Goal: Task Accomplishment & Management: Manage account settings

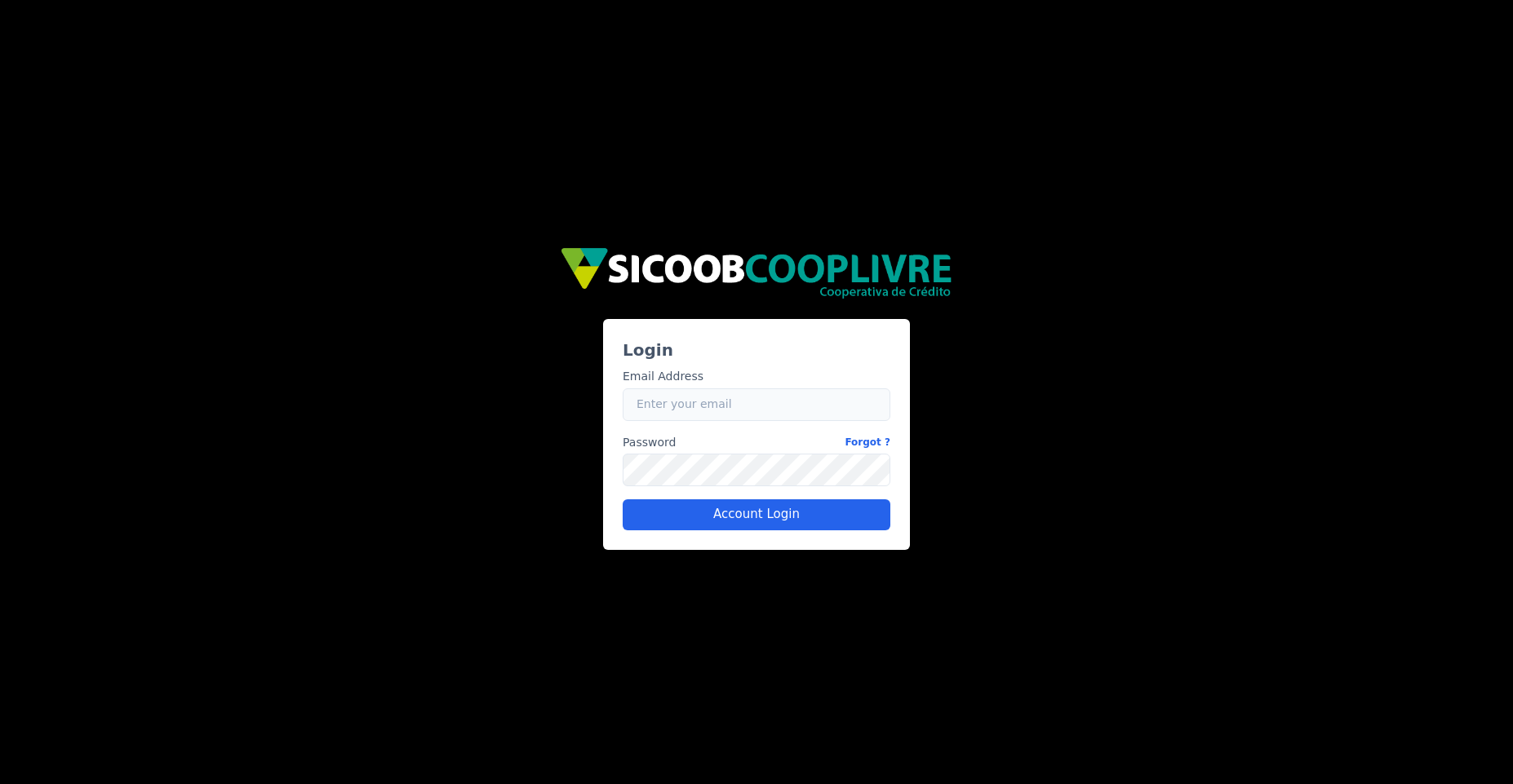
click at [725, 416] on input "Email" at bounding box center [756, 405] width 267 height 33
click at [878, 440] on link "Forgot ?" at bounding box center [867, 442] width 45 height 17
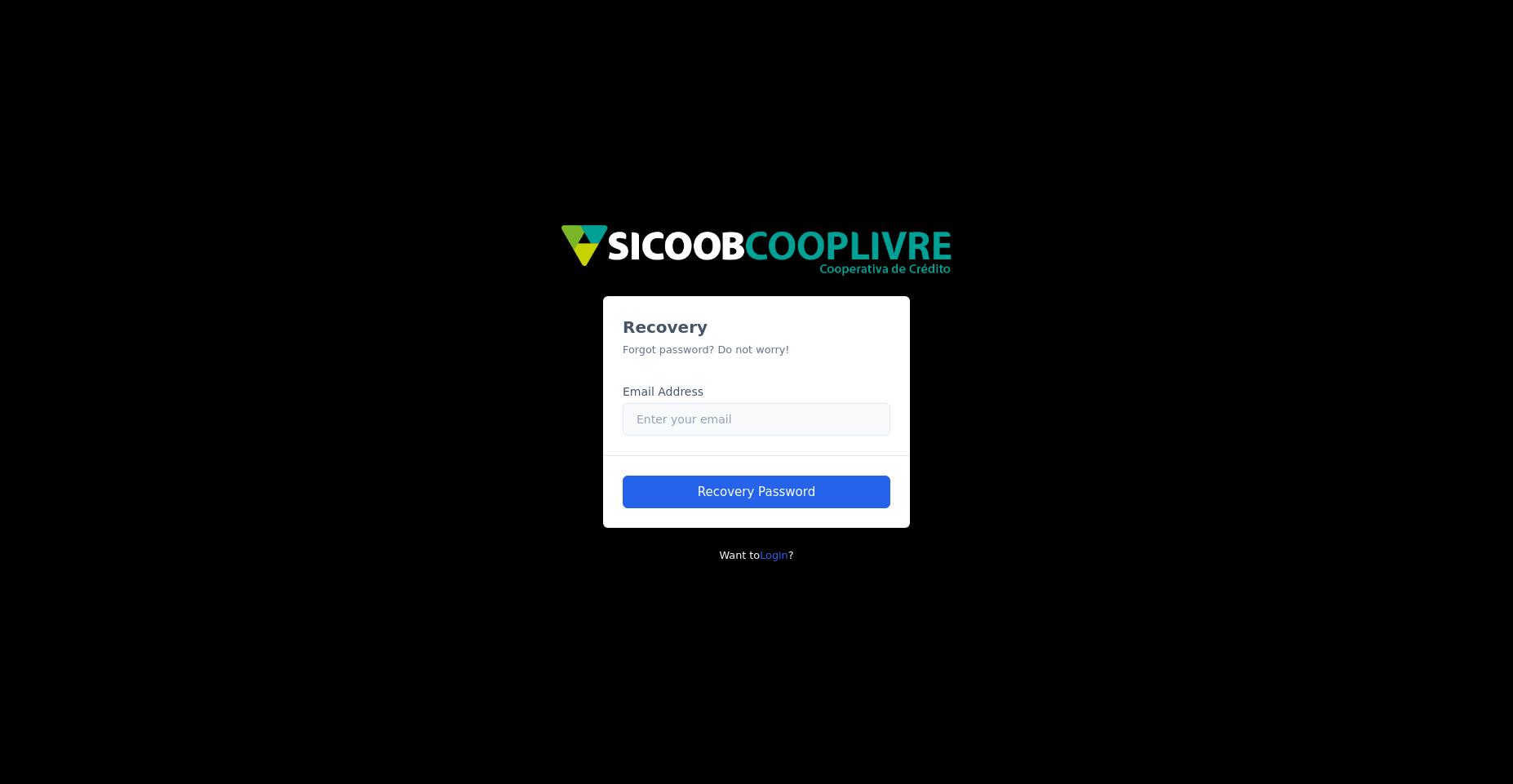
click at [702, 423] on input "Email" at bounding box center [756, 419] width 267 height 33
paste input "caio.castro+sicoob@fluna.io"
type input "caio.castro+sicoob@fluna.io"
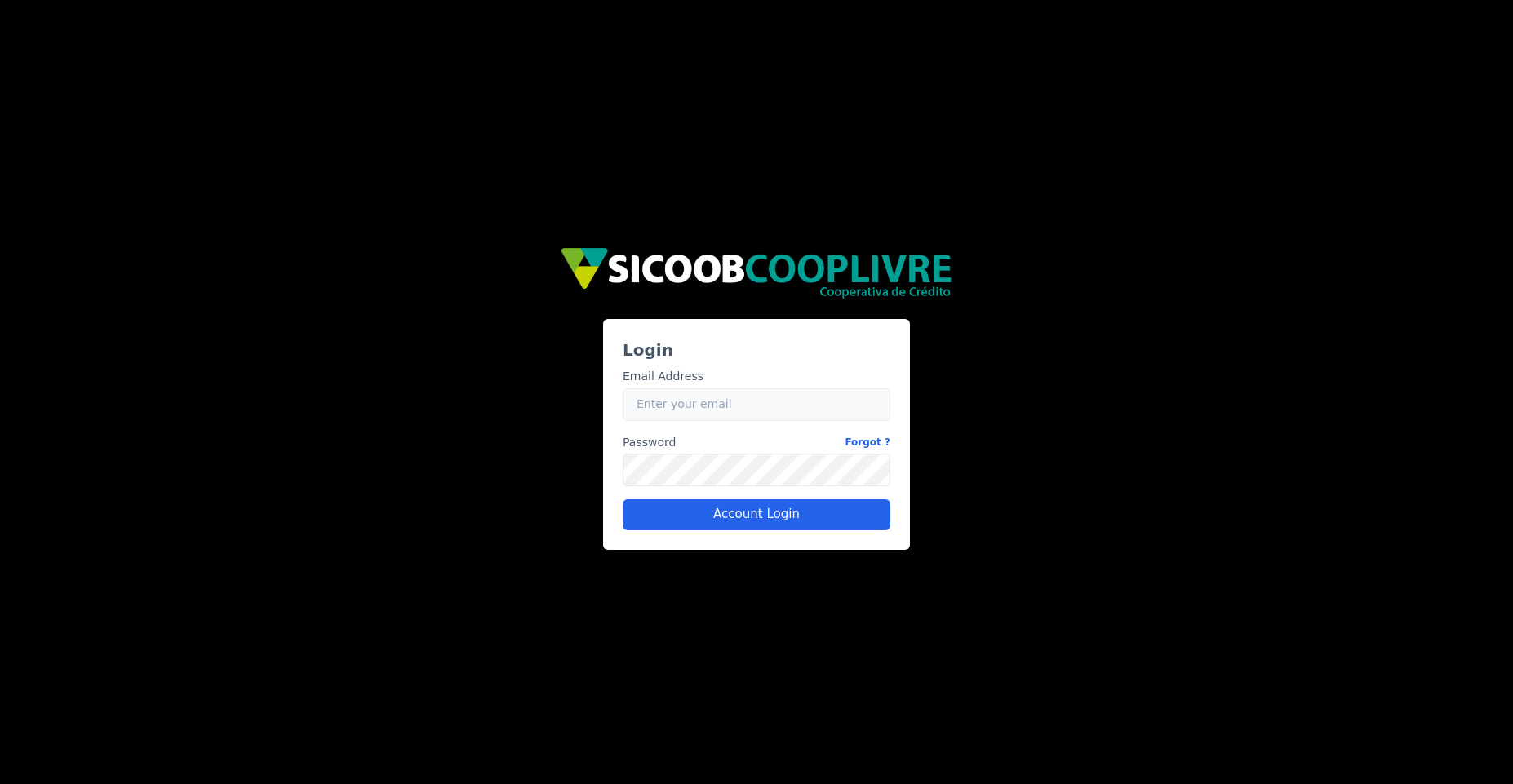
click at [677, 408] on input "Email" at bounding box center [756, 405] width 267 height 33
paste input "caio.castro+sicoob@fluna.io"
type input "caio.castro+sicoob@fluna.io"
click at [741, 512] on button "Account Login" at bounding box center [756, 515] width 267 height 31
click at [781, 397] on input "Email" at bounding box center [756, 405] width 267 height 33
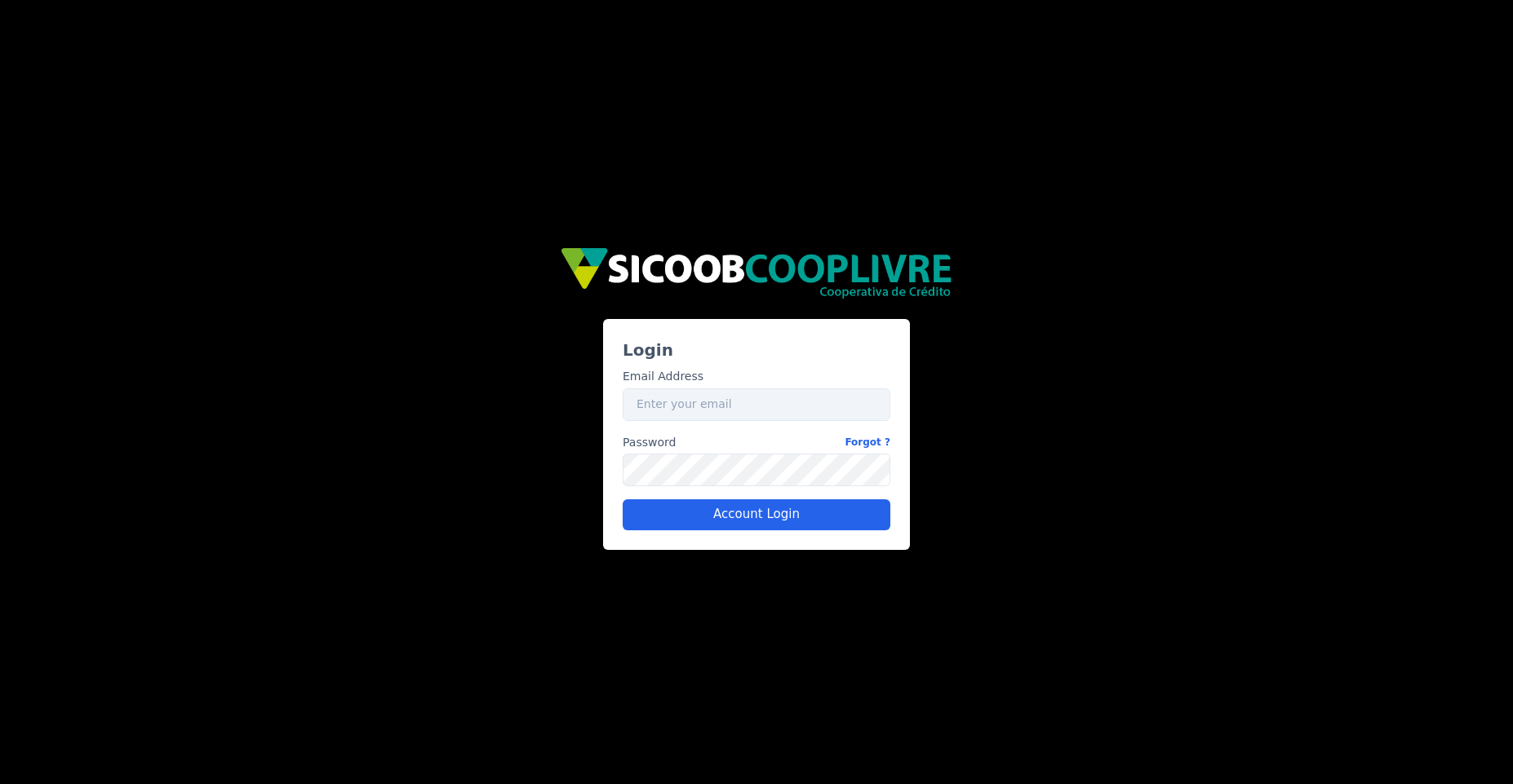
click at [1018, 258] on div "Login Email Address Email Password Forgot ? Password Account Login" at bounding box center [756, 392] width 979 height 315
click at [994, 206] on div "a1d98a76-6e38-4c69-a07c-138c11a0e8bd Login Email Address Email Password Forgot …" at bounding box center [756, 392] width 1513 height 784
click at [826, 397] on input "Email" at bounding box center [756, 405] width 267 height 33
click at [859, 428] on div "Email Address Email Password Forgot ? Password Account Login" at bounding box center [756, 442] width 281 height 175
click at [861, 419] on input "Email" at bounding box center [756, 405] width 267 height 33
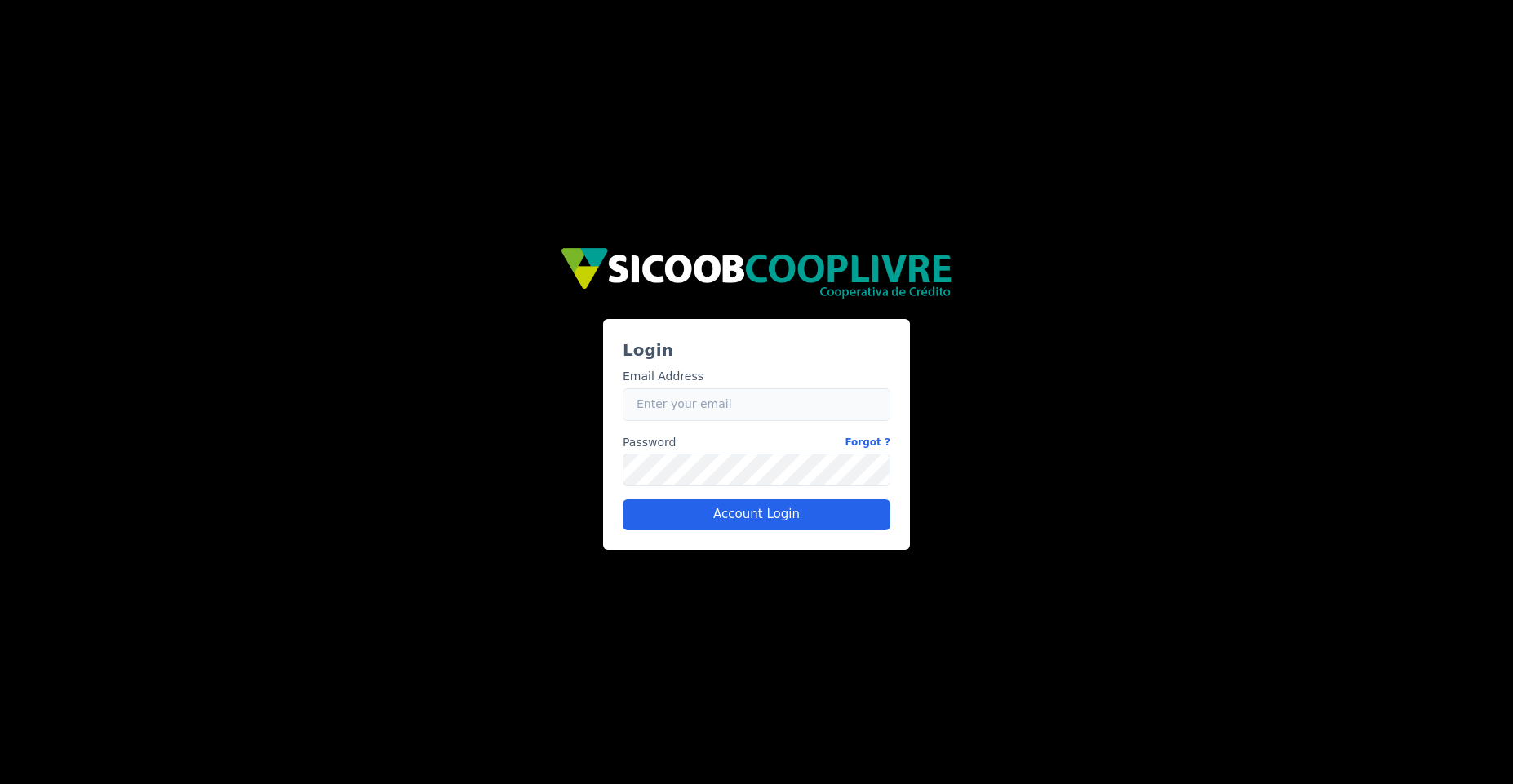
click at [770, 396] on input "Email" at bounding box center [756, 405] width 267 height 33
paste input "caio.castro+sicoob@fluna.io"
type input "caio.castro+sicoob@fluna.io"
click at [766, 503] on button "Account Login" at bounding box center [756, 515] width 267 height 31
click at [677, 411] on input "Email" at bounding box center [756, 405] width 267 height 33
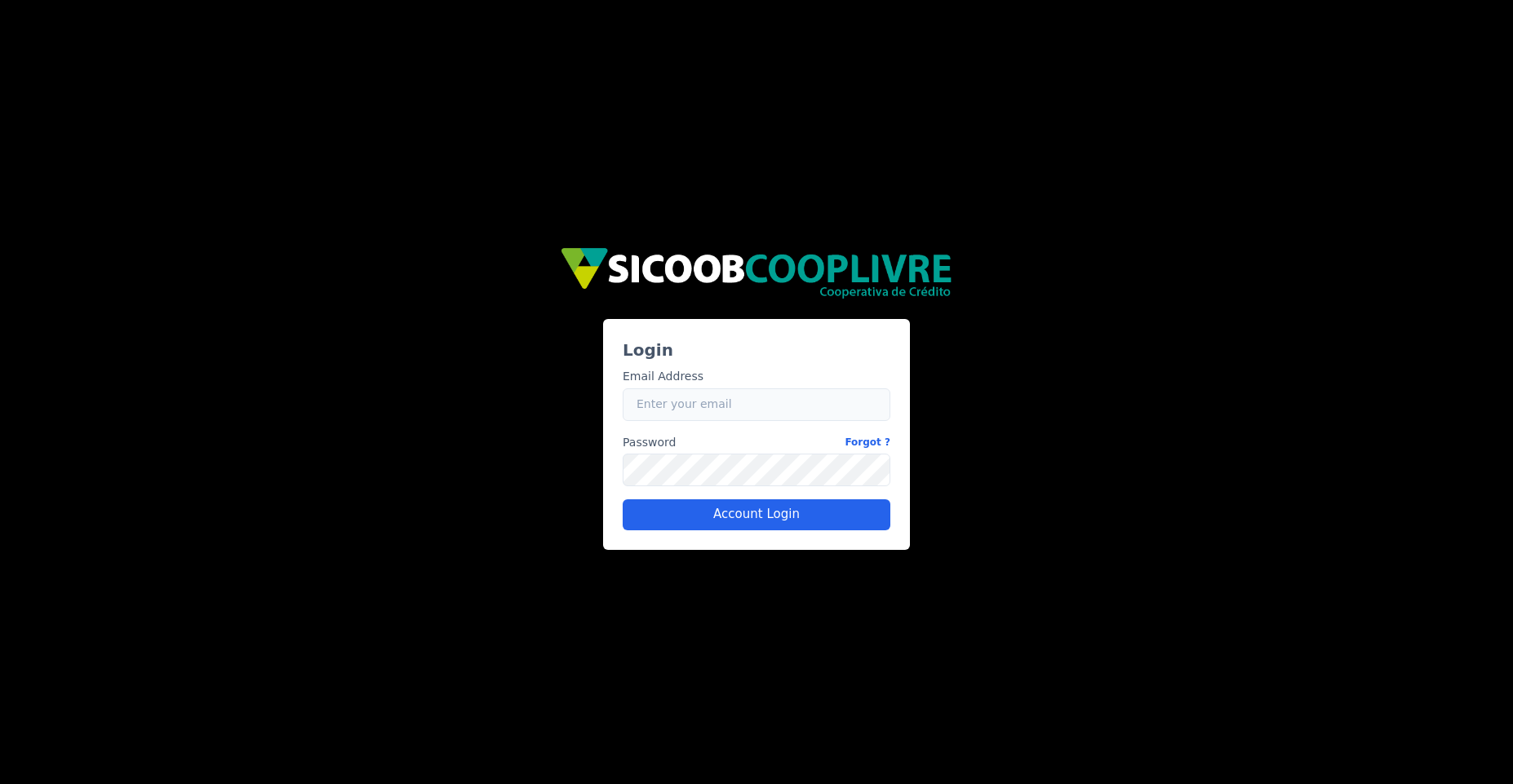
paste input "caio.castro+sicoob@fluna.io"
type input "caio.castro+sicoob@fluna.io"
click at [718, 509] on button "Account Login" at bounding box center [756, 515] width 267 height 31
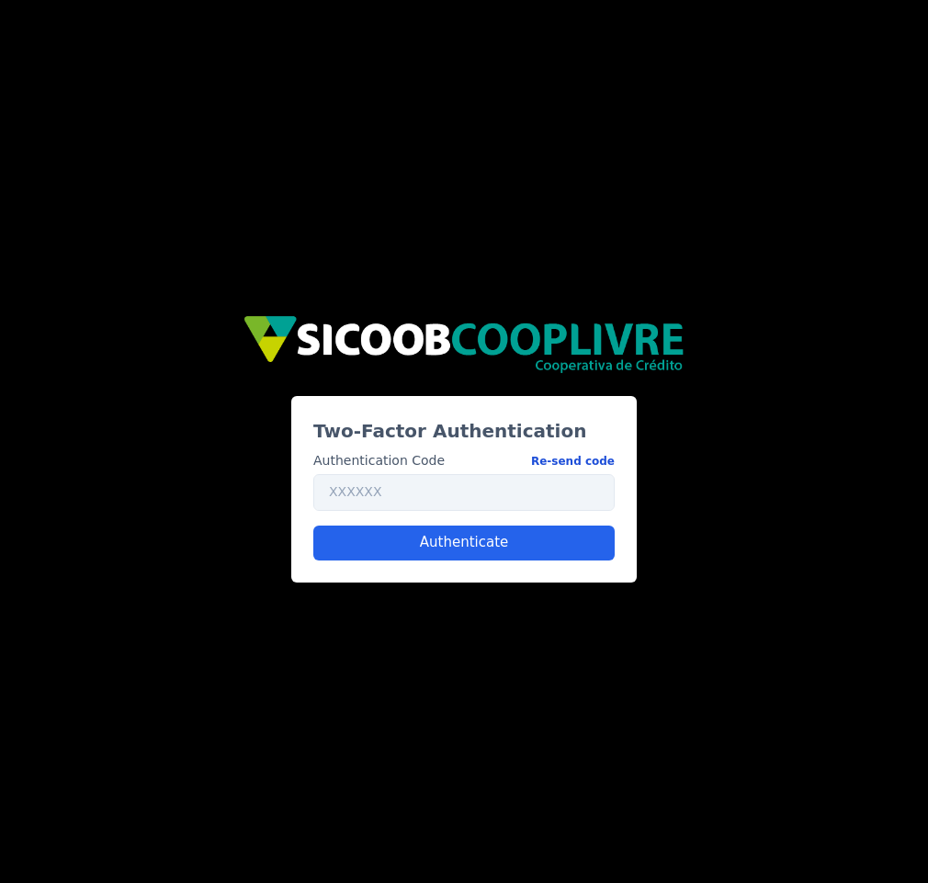
click at [562, 461] on button "Re-send code" at bounding box center [573, 460] width 84 height 19
click at [579, 460] on button "Re-send code" at bounding box center [573, 460] width 84 height 19
click at [604, 459] on button "Re-send code" at bounding box center [573, 460] width 84 height 19
click at [600, 463] on button "Re-send code" at bounding box center [573, 460] width 84 height 19
click at [604, 463] on button "Re-send code" at bounding box center [573, 460] width 84 height 19
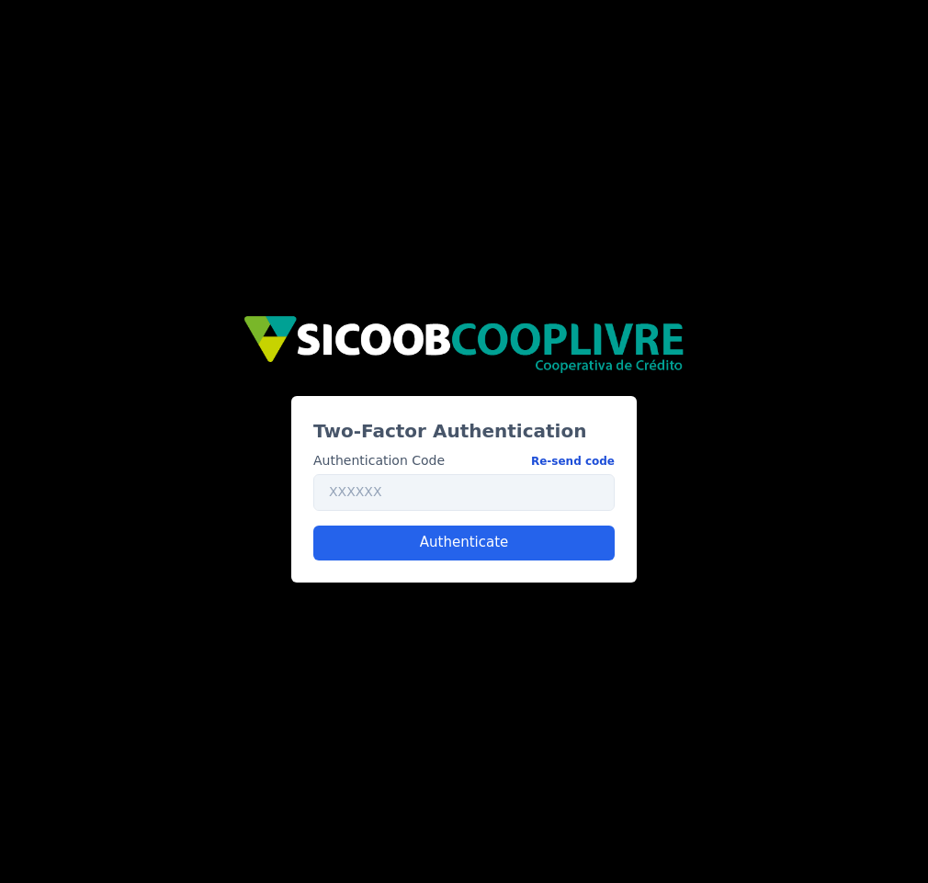
click at [597, 456] on button "Re-send code" at bounding box center [573, 460] width 84 height 19
